Goal: Information Seeking & Learning: Learn about a topic

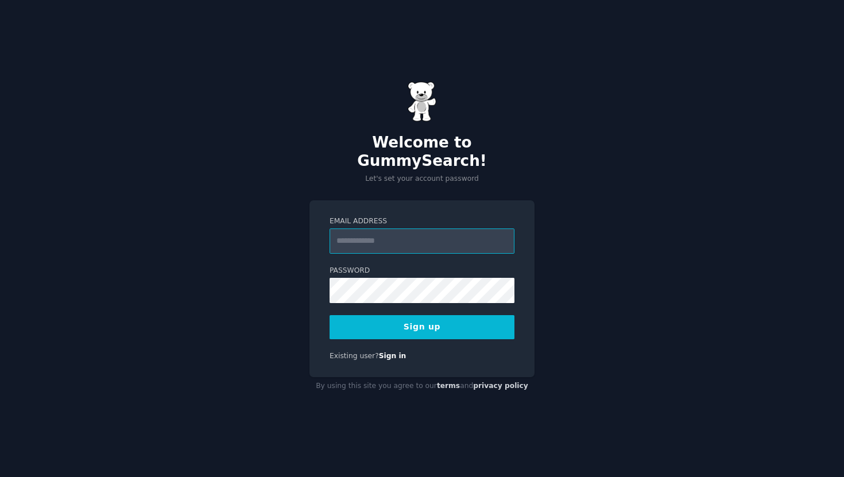
click at [419, 240] on input "Email Address" at bounding box center [421, 240] width 185 height 25
type input "**********"
click at [420, 317] on button "Sign up" at bounding box center [421, 327] width 185 height 24
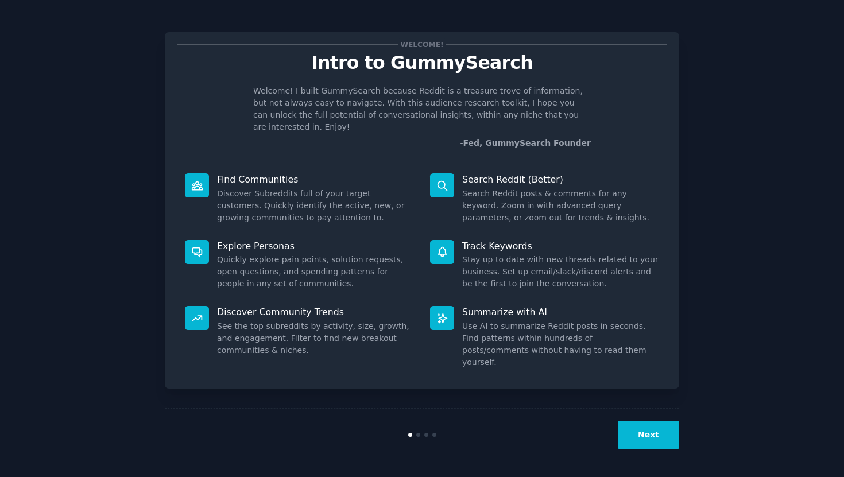
click at [651, 438] on button "Next" at bounding box center [648, 435] width 61 height 28
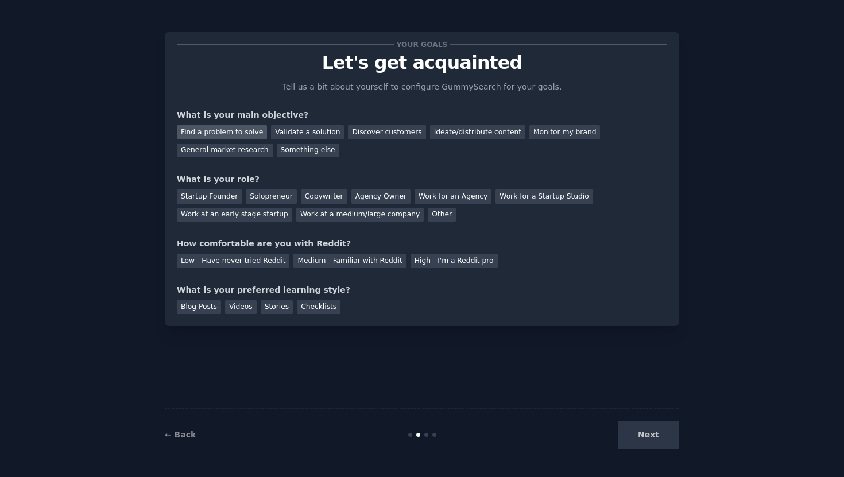
click at [242, 130] on div "Find a problem to solve" at bounding box center [222, 132] width 90 height 14
click at [293, 130] on div "Validate a solution" at bounding box center [307, 132] width 73 height 14
click at [267, 193] on div "Solopreneur" at bounding box center [271, 196] width 51 height 14
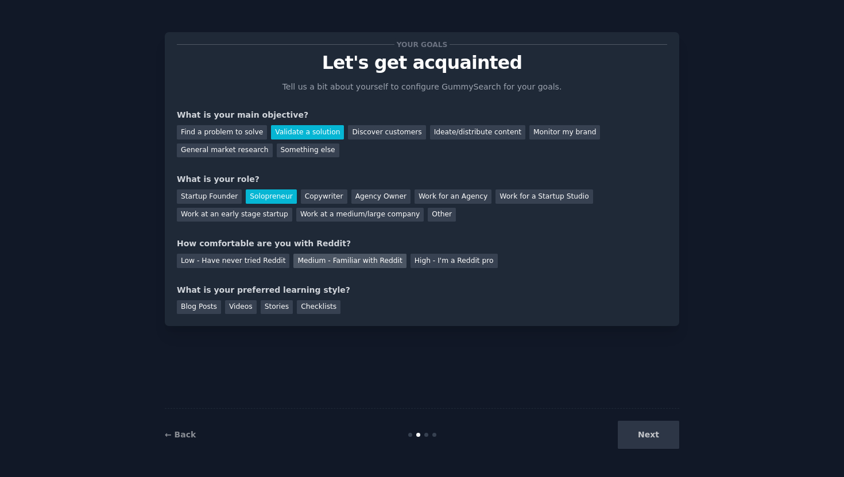
click at [306, 259] on div "Medium - Familiar with Reddit" at bounding box center [349, 261] width 112 height 14
click at [191, 306] on div "Blog Posts" at bounding box center [199, 307] width 44 height 14
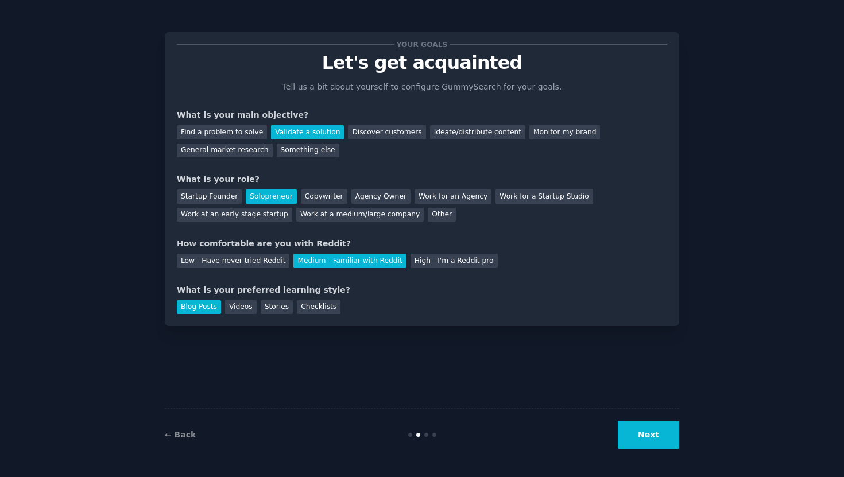
click at [652, 429] on button "Next" at bounding box center [648, 435] width 61 height 28
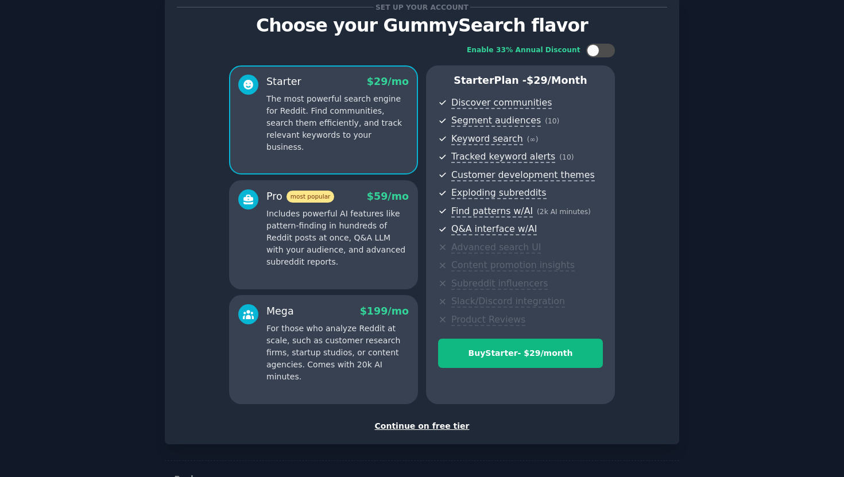
scroll to position [73, 0]
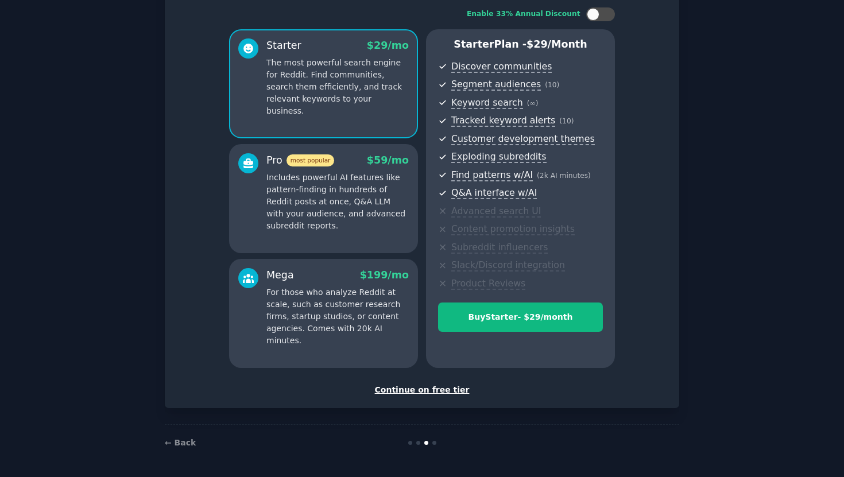
click at [432, 387] on div "Continue on free tier" at bounding box center [422, 390] width 490 height 12
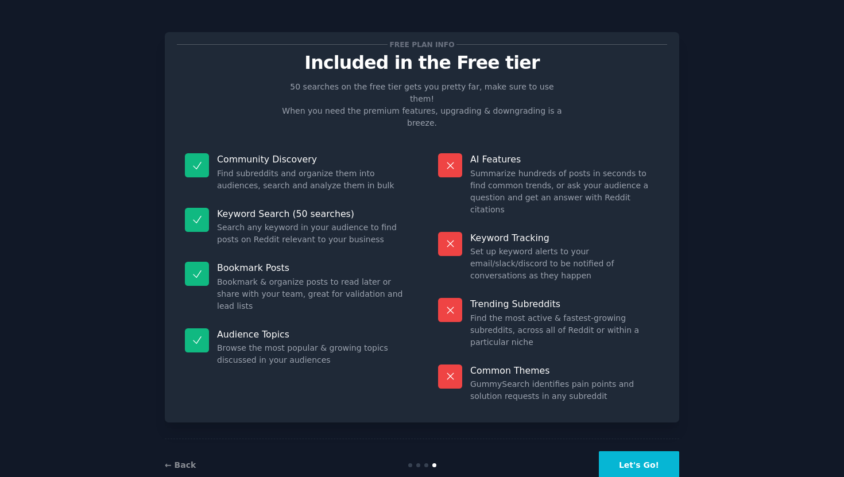
click at [634, 451] on button "Let's Go!" at bounding box center [639, 465] width 80 height 28
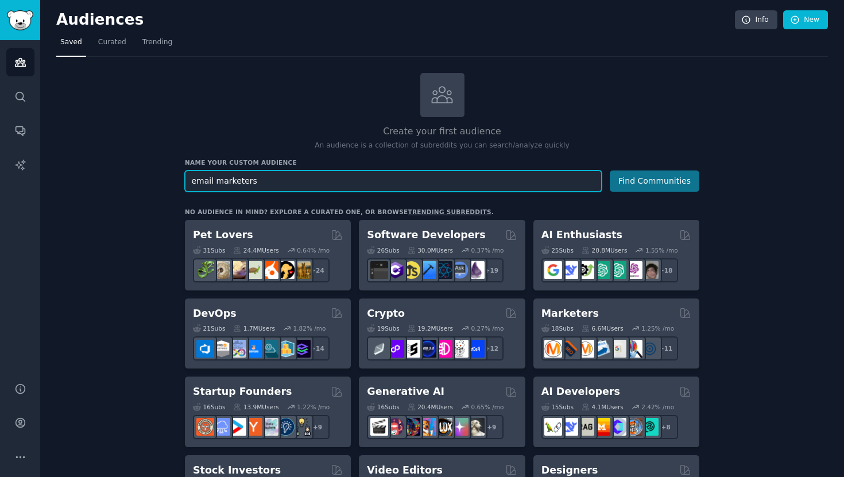
type input "email marketers"
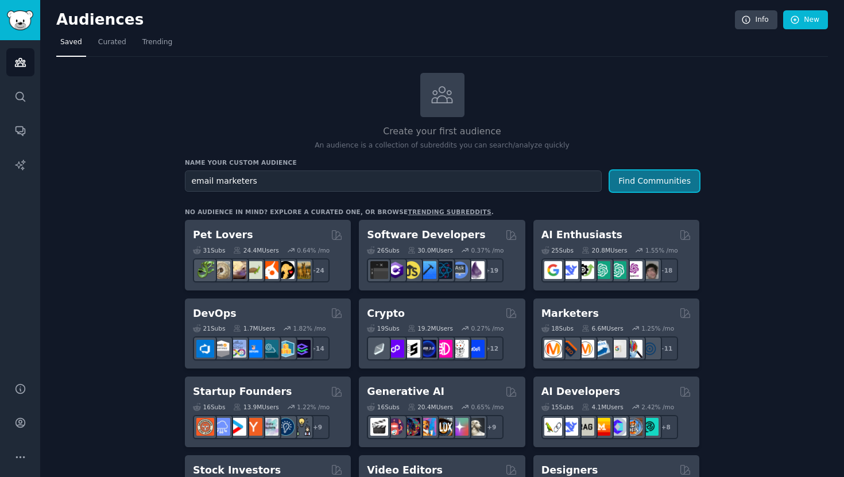
click at [677, 187] on button "Find Communities" at bounding box center [655, 180] width 90 height 21
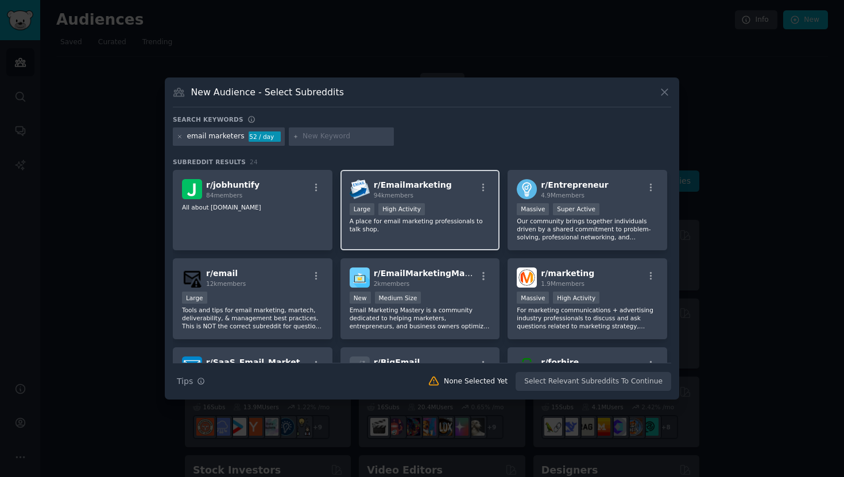
click at [467, 230] on p "A place for email marketing professionals to talk shop." at bounding box center [420, 225] width 141 height 16
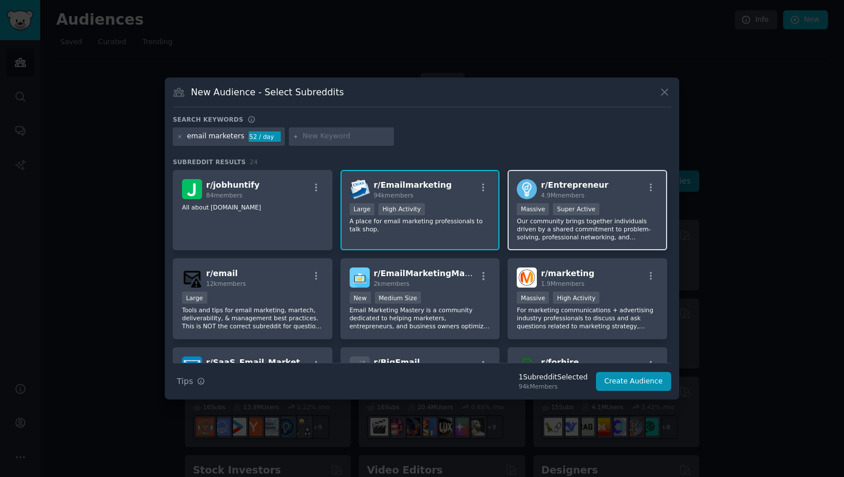
click at [611, 220] on p "Our community brings together individuals driven by a shared commitment to prob…" at bounding box center [587, 229] width 141 height 24
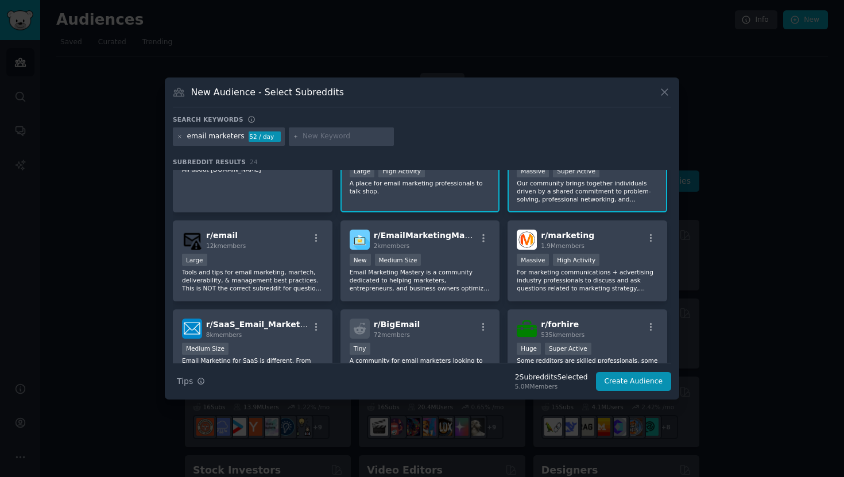
scroll to position [40, 0]
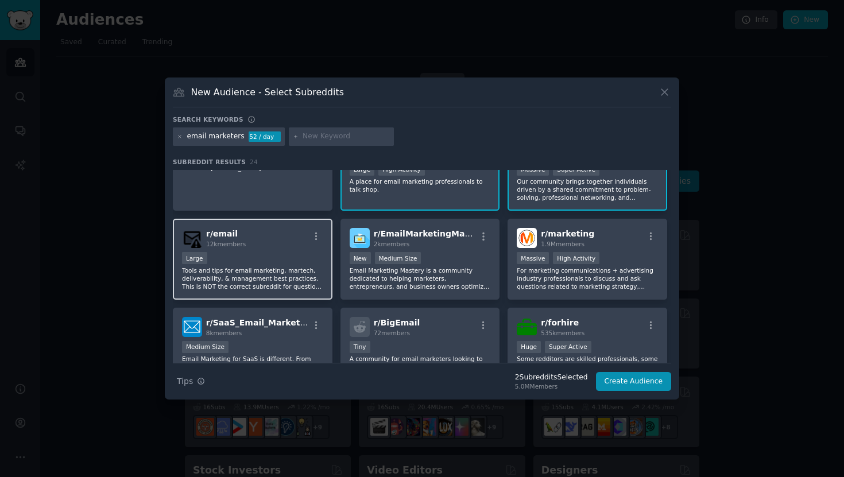
click at [243, 270] on p "Tools and tips for email marketing, martech, deliverability, & management best …" at bounding box center [252, 278] width 141 height 24
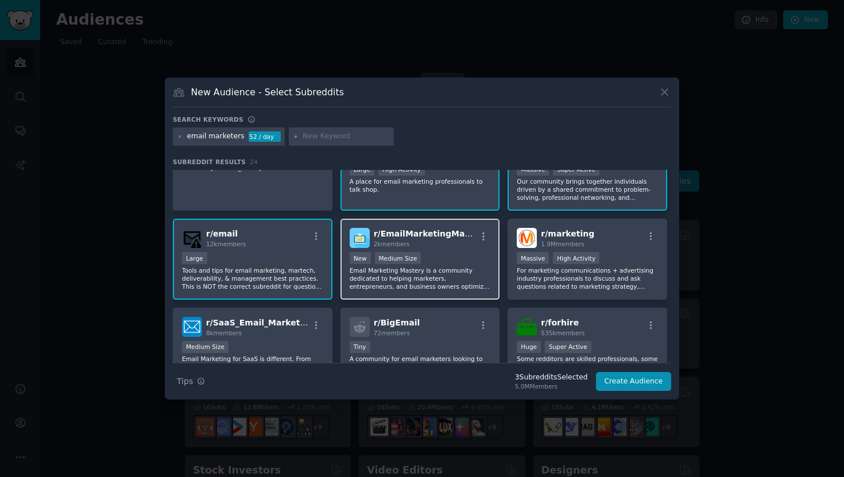
click at [426, 285] on p "Email Marketing Mastery is a community dedicated to helping marketers, entrepre…" at bounding box center [420, 278] width 141 height 24
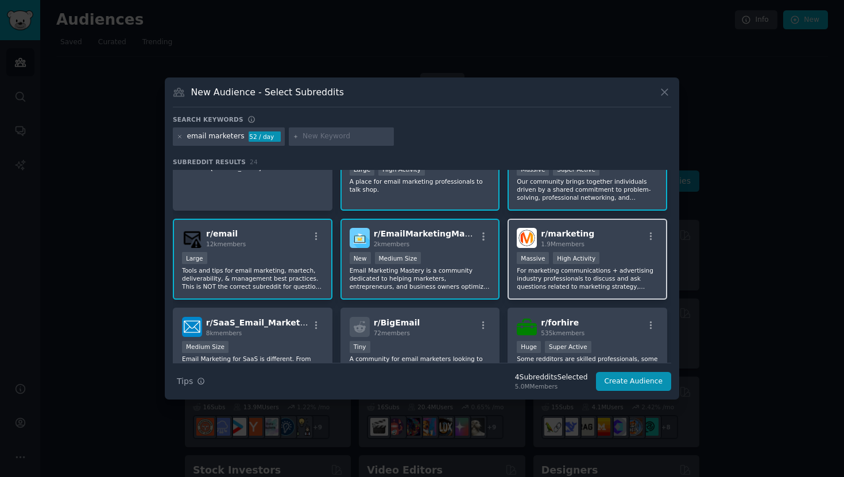
click at [587, 293] on div "r/ marketing 1.9M members Massive High Activity For marketing communications + …" at bounding box center [587, 259] width 160 height 81
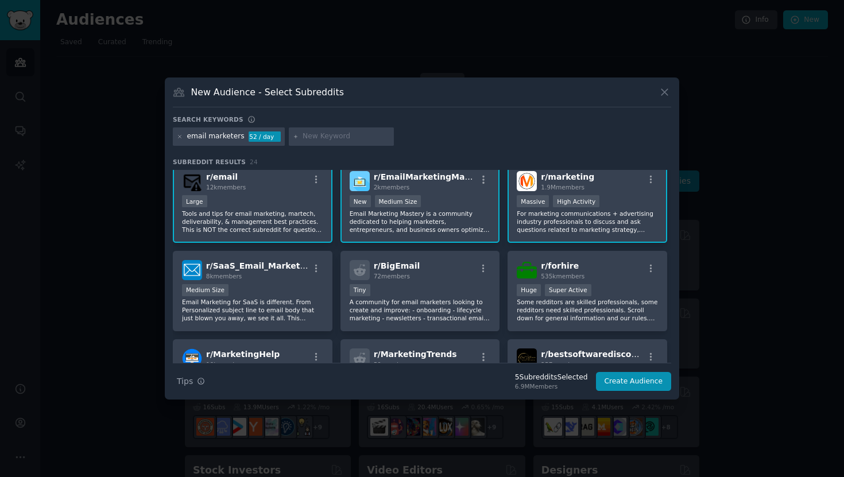
scroll to position [135, 0]
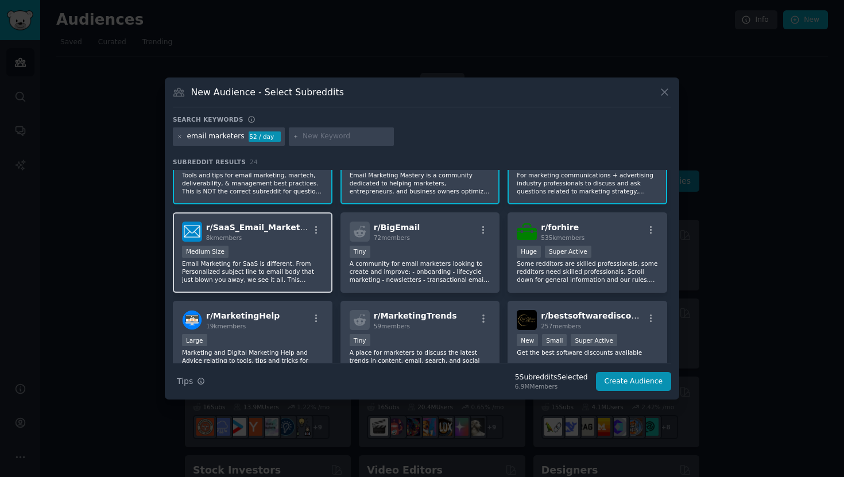
click at [263, 274] on p "Email Marketing for SaaS is different. From Personalized subject line to email …" at bounding box center [252, 271] width 141 height 24
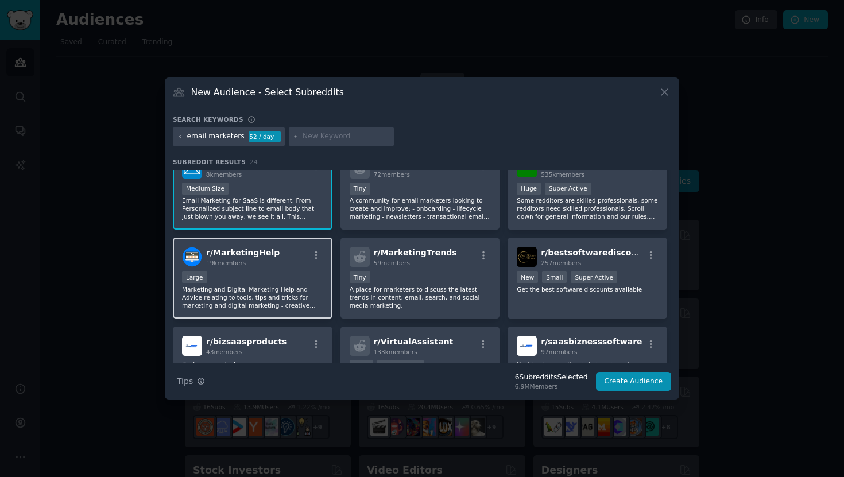
click at [276, 302] on p "Marketing and Digital Marketing Help and Advice relating to tools, tips and tri…" at bounding box center [252, 297] width 141 height 24
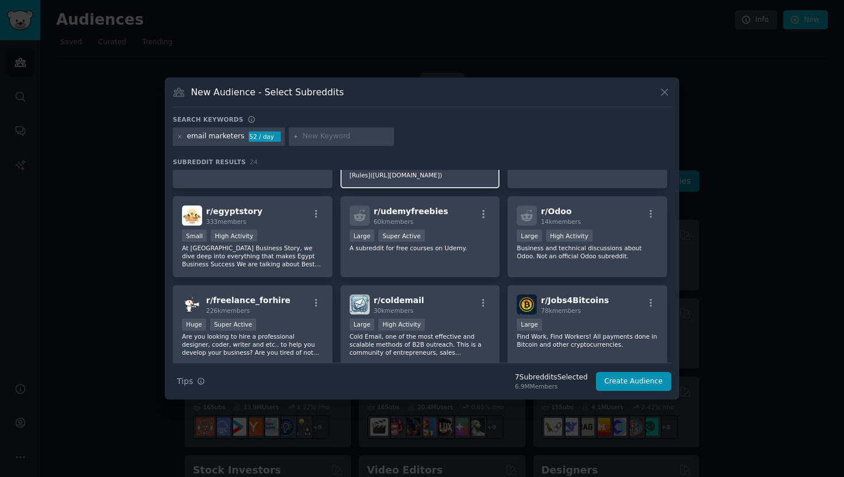
scroll to position [414, 0]
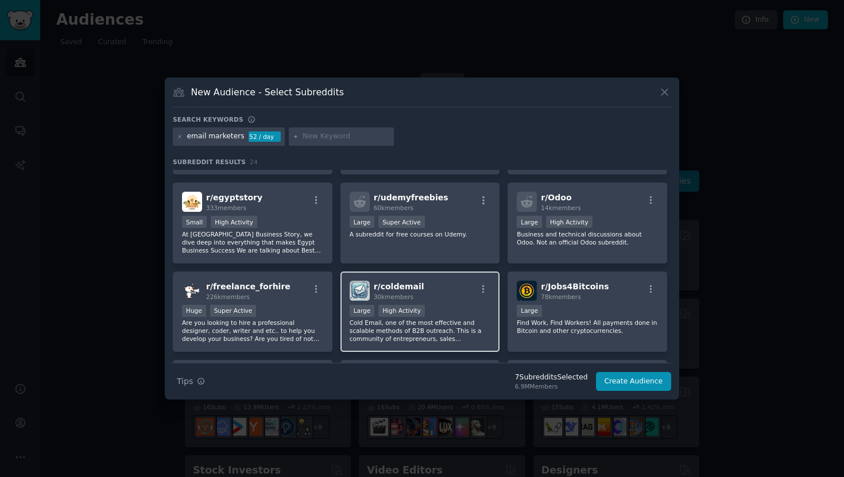
click at [461, 340] on p "Cold Email, one of the most effective and scalable methods of B2B outreach. Thi…" at bounding box center [420, 331] width 141 height 24
click at [483, 319] on div "Large High Activity" at bounding box center [420, 312] width 141 height 14
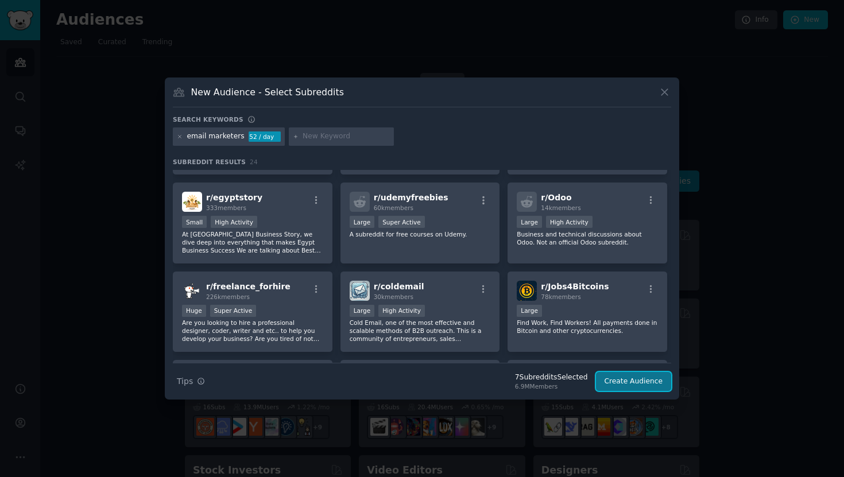
click at [646, 379] on button "Create Audience" at bounding box center [634, 382] width 76 height 20
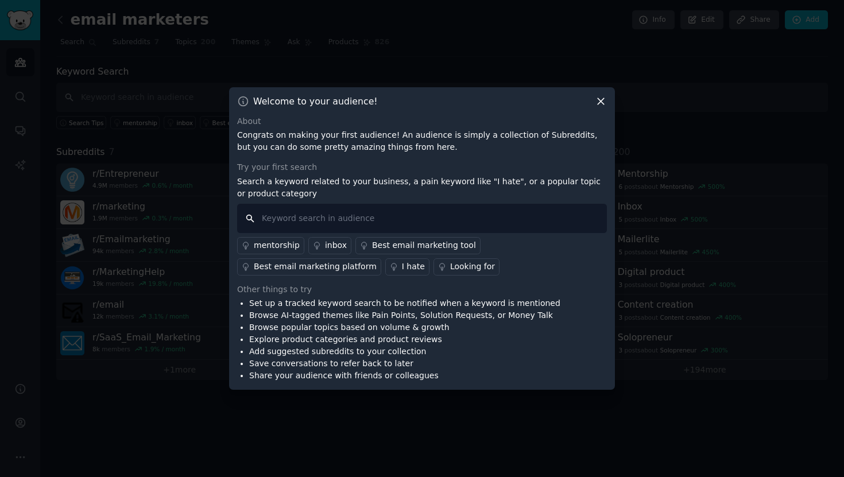
click at [502, 220] on input "text" at bounding box center [422, 218] width 370 height 29
type input "email template"
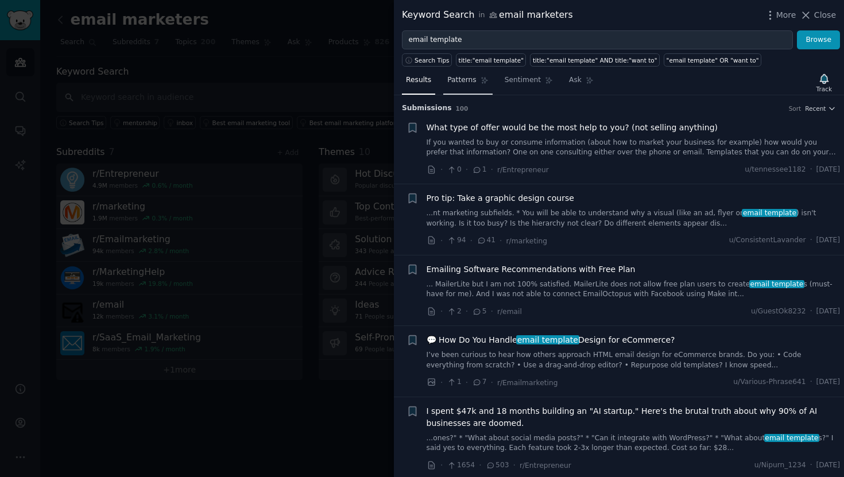
click at [458, 84] on span "Patterns" at bounding box center [461, 80] width 29 height 10
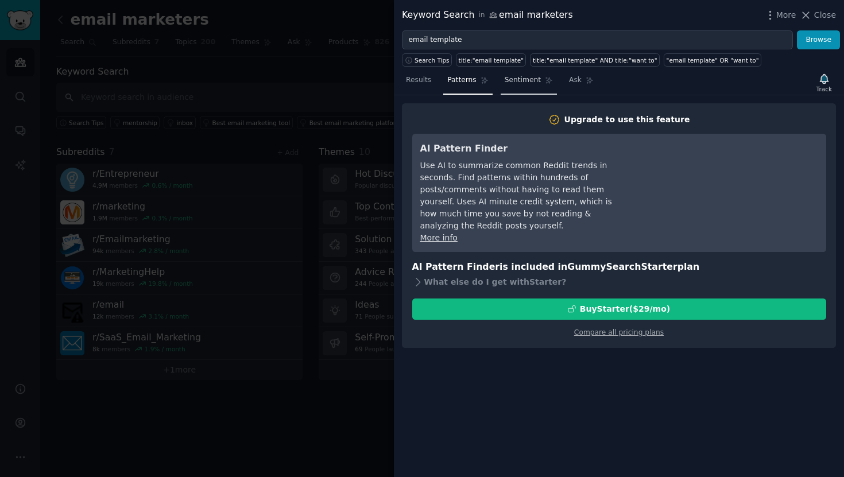
click at [521, 81] on span "Sentiment" at bounding box center [522, 80] width 36 height 10
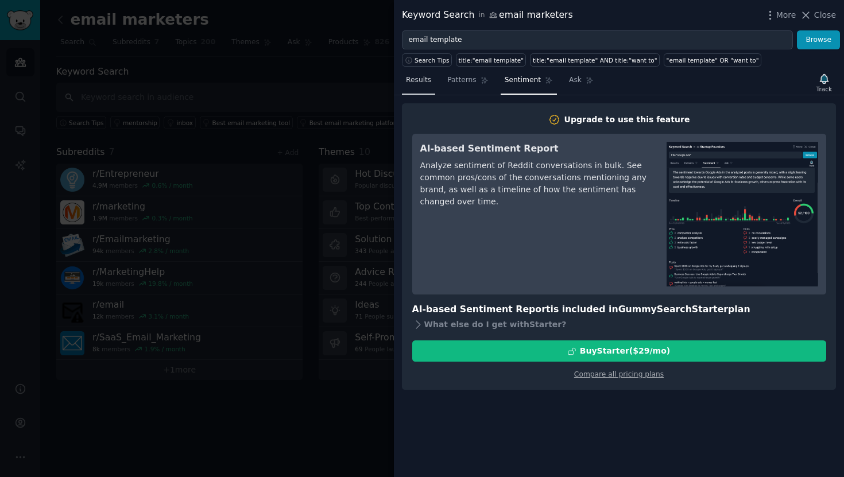
click at [420, 82] on span "Results" at bounding box center [418, 80] width 25 height 10
